Goal: Task Accomplishment & Management: Manage account settings

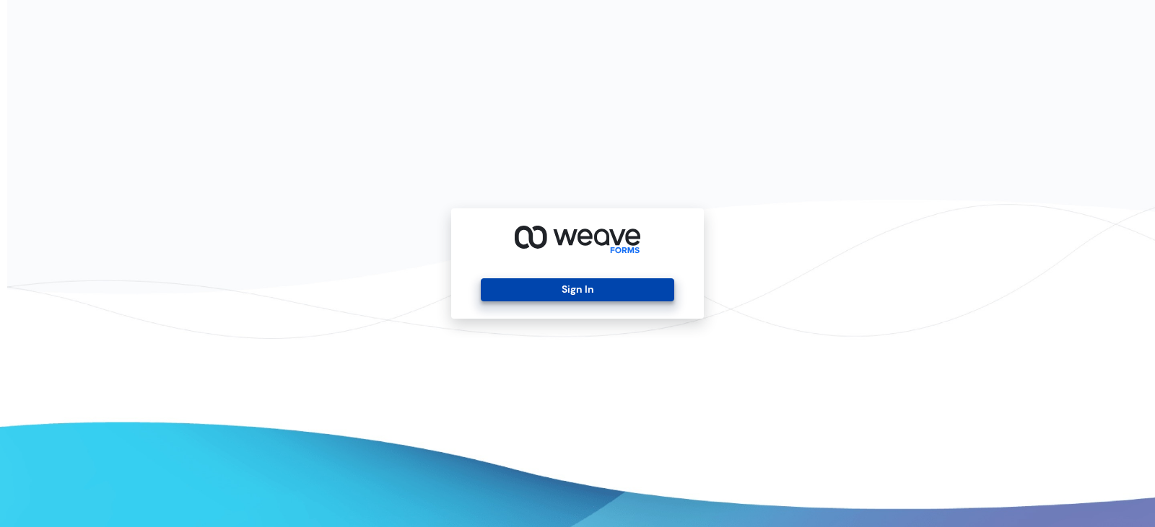
click at [584, 293] on button "Sign In" at bounding box center [577, 290] width 193 height 23
